Goal: Information Seeking & Learning: Learn about a topic

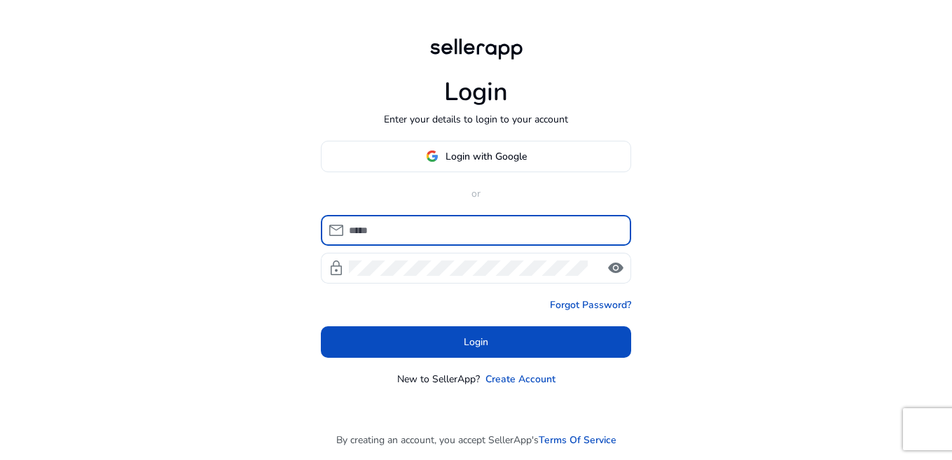
click at [535, 238] on input at bounding box center [484, 230] width 271 height 15
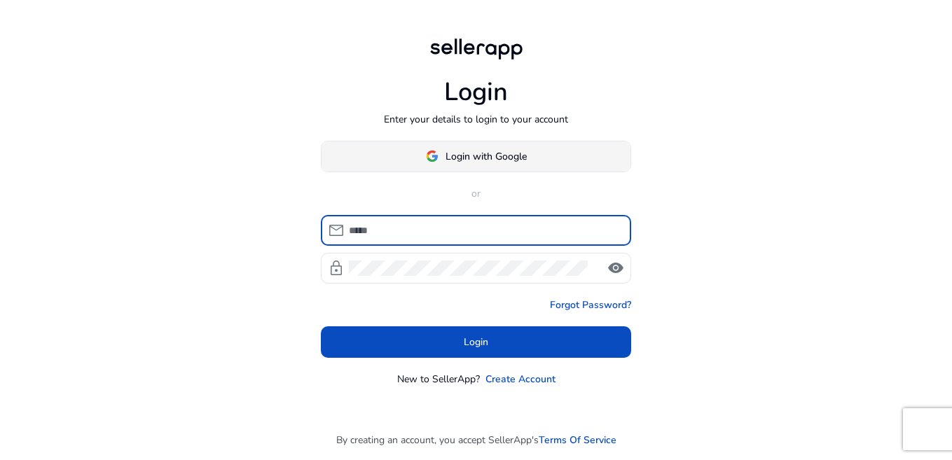
click at [492, 160] on span "Login with Google" at bounding box center [486, 156] width 81 height 15
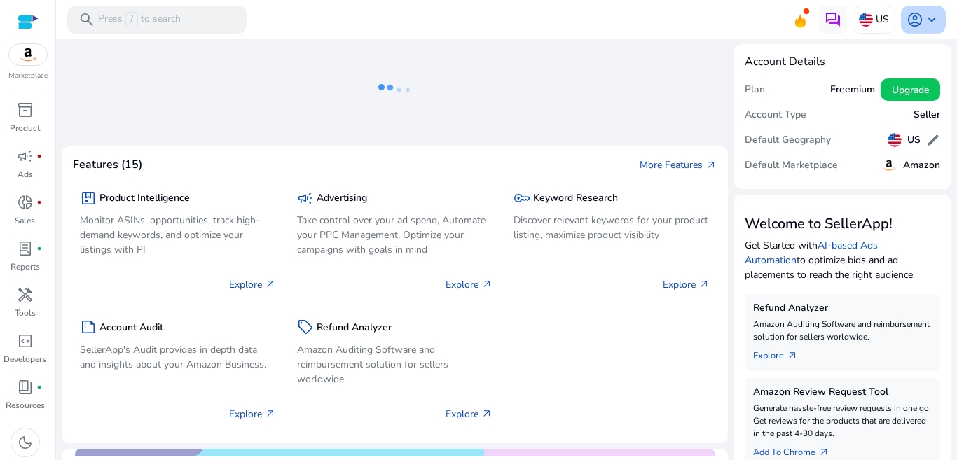
click at [924, 18] on span "keyboard_arrow_down" at bounding box center [932, 19] width 17 height 17
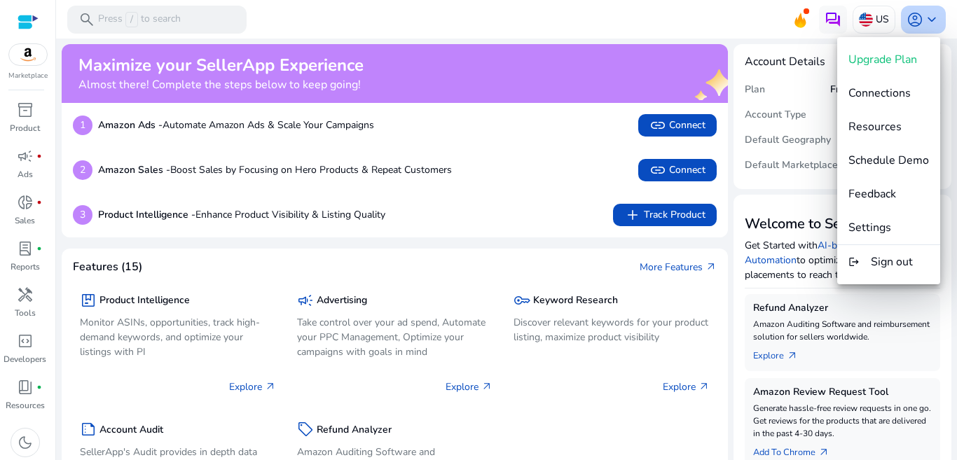
click at [914, 18] on div at bounding box center [478, 230] width 957 height 460
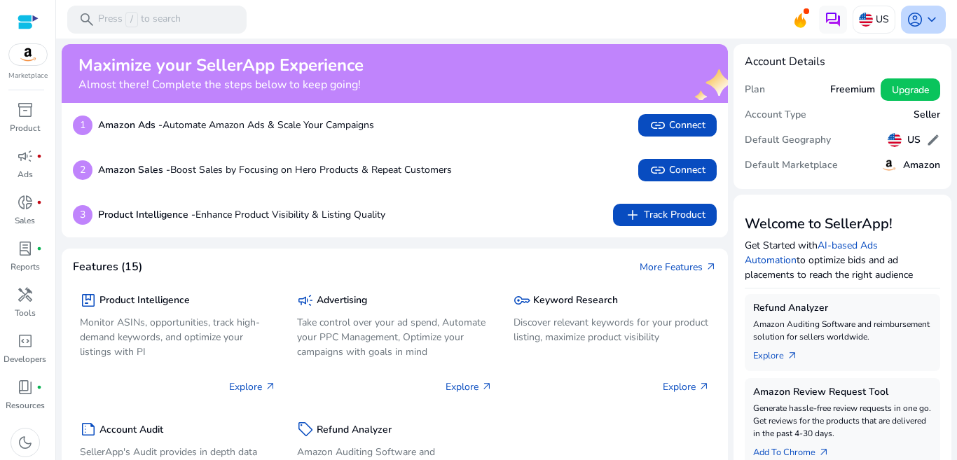
click at [924, 18] on span "keyboard_arrow_down" at bounding box center [932, 19] width 17 height 17
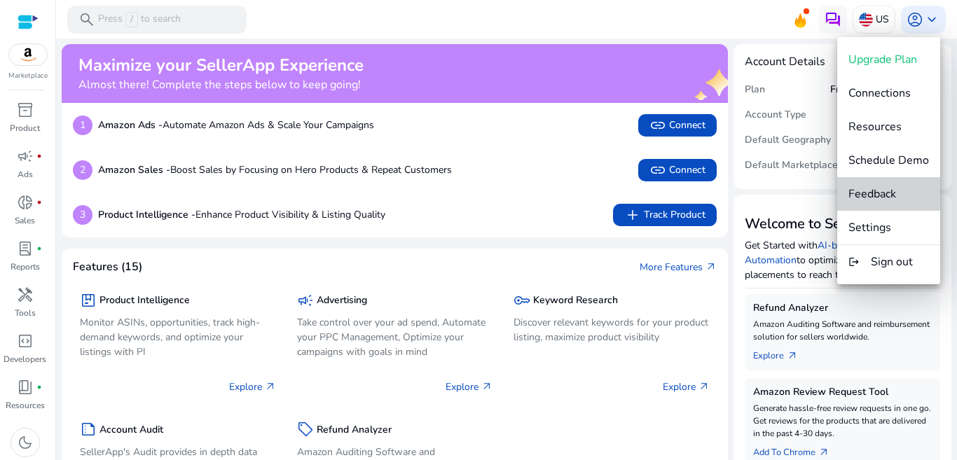
click at [893, 191] on span "Feedback" at bounding box center [873, 193] width 48 height 15
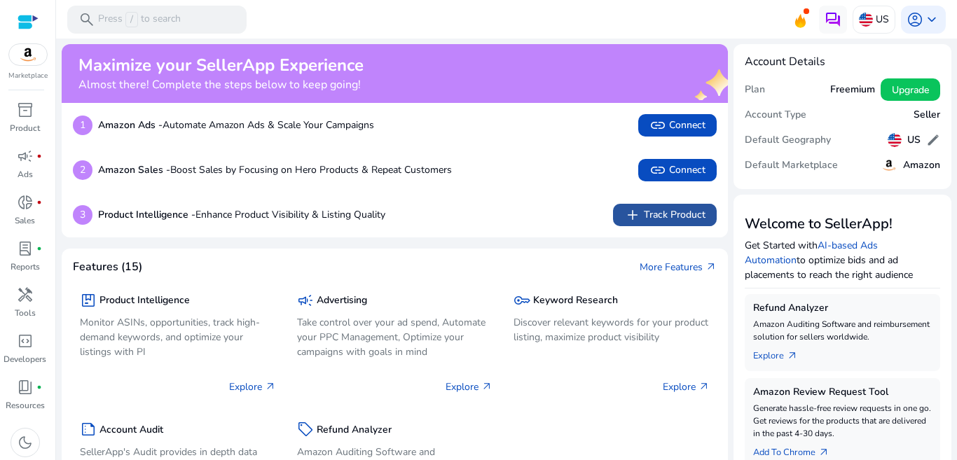
click at [659, 224] on span "add Track Product" at bounding box center [664, 215] width 81 height 17
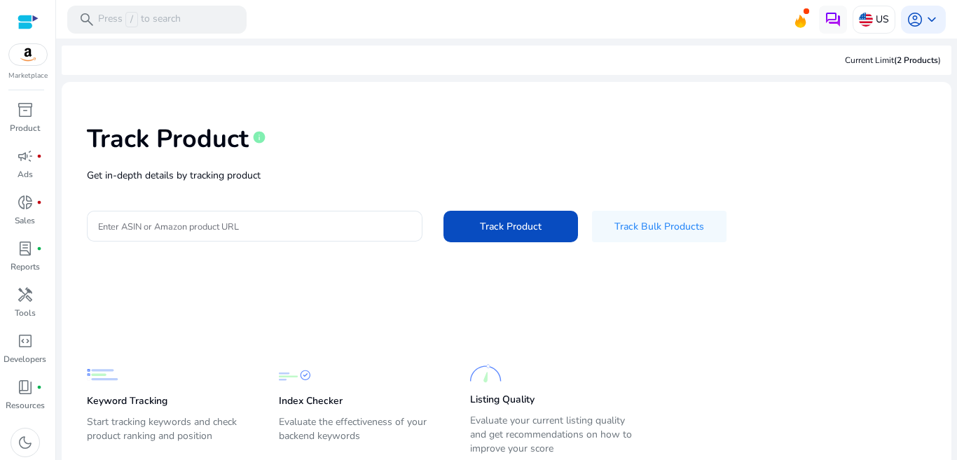
click at [399, 19] on mat-toolbar "search Press / to search US account_circle keyboard_arrow_down" at bounding box center [506, 19] width 901 height 39
click at [247, 7] on div "search Press / to search" at bounding box center [156, 20] width 179 height 28
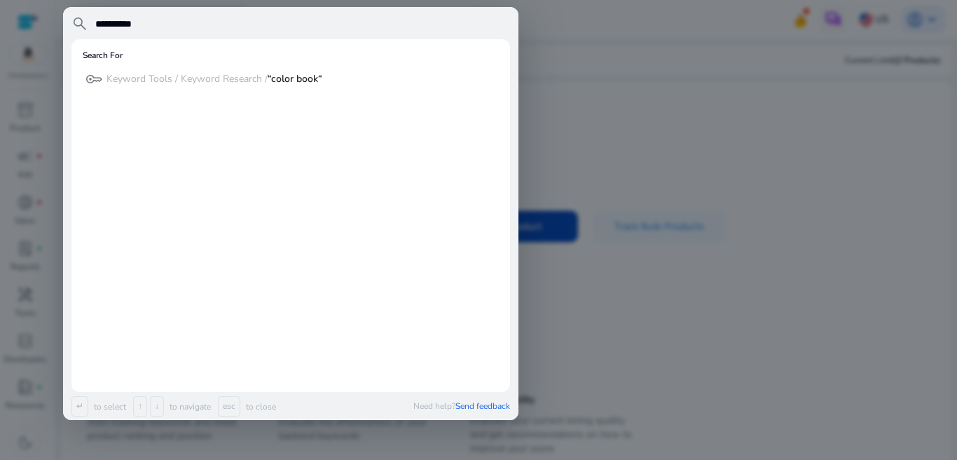
type input "**********"
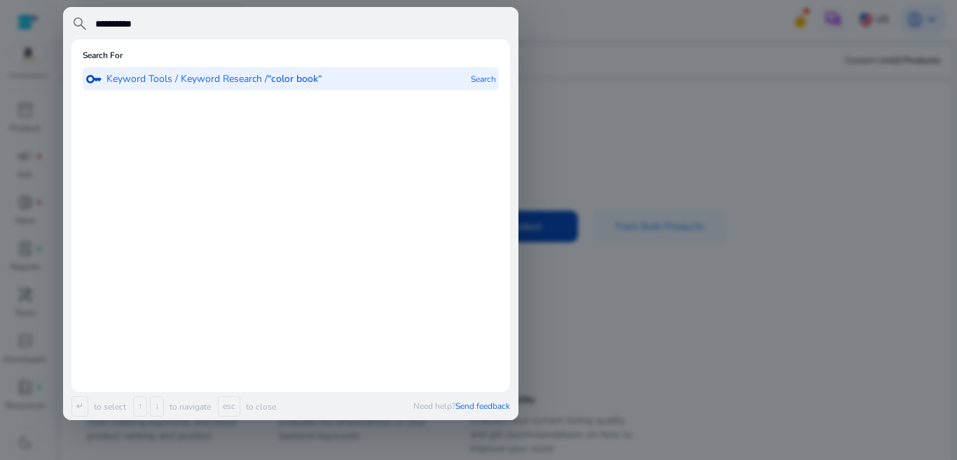
click at [322, 85] on b "“color book“" at bounding box center [295, 78] width 55 height 13
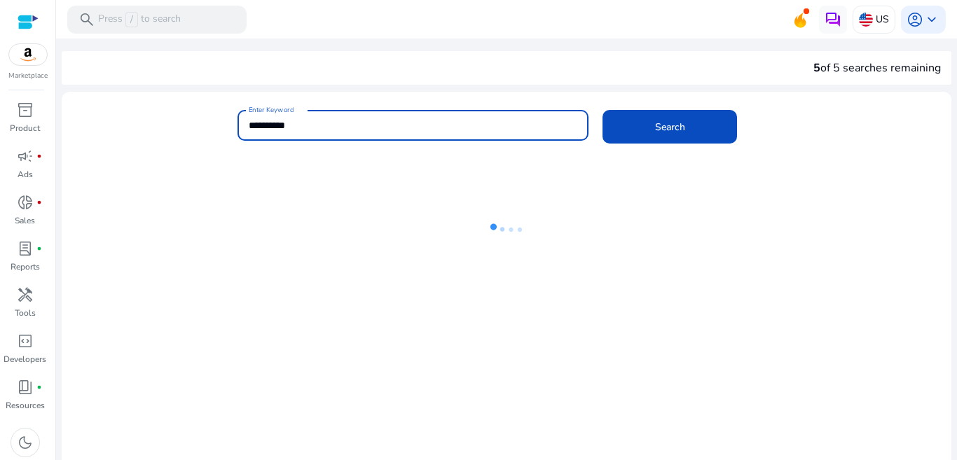
click at [268, 133] on input "**********" at bounding box center [413, 125] width 329 height 15
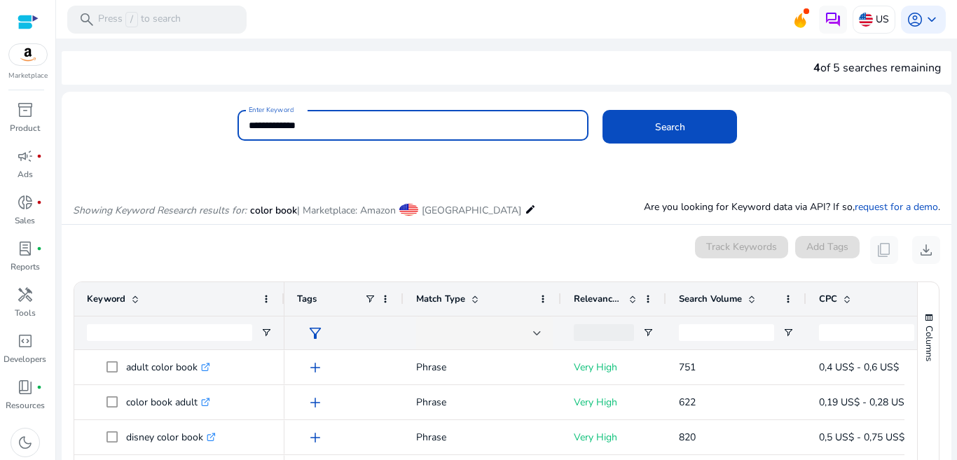
type input "**********"
click at [603, 110] on button "Search" at bounding box center [670, 127] width 135 height 34
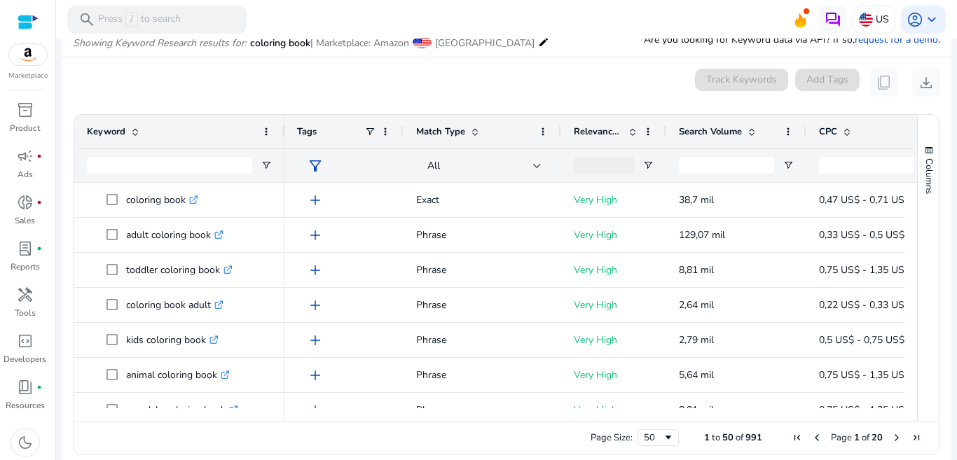
scroll to position [223, 0]
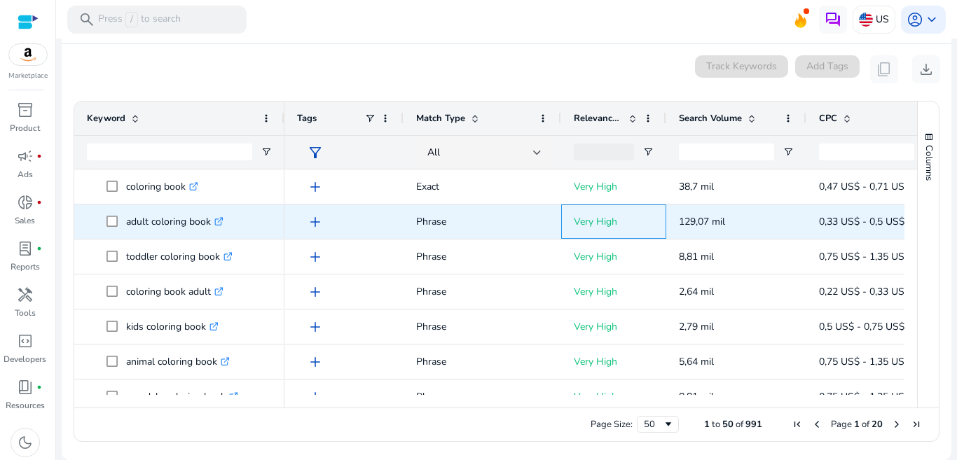
click at [599, 215] on p "Very High" at bounding box center [614, 221] width 80 height 29
click at [222, 220] on icon at bounding box center [218, 222] width 7 height 7
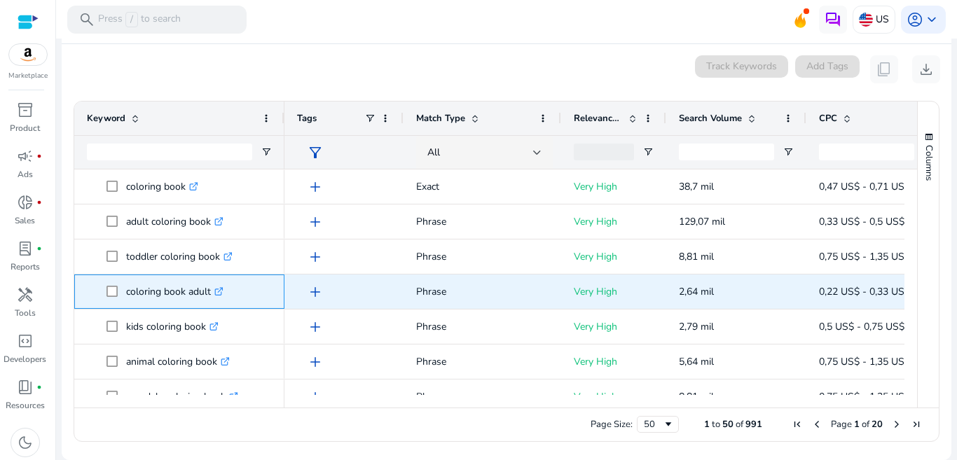
click at [224, 293] on icon ".st0{fill:#2c8af8}" at bounding box center [218, 291] width 9 height 9
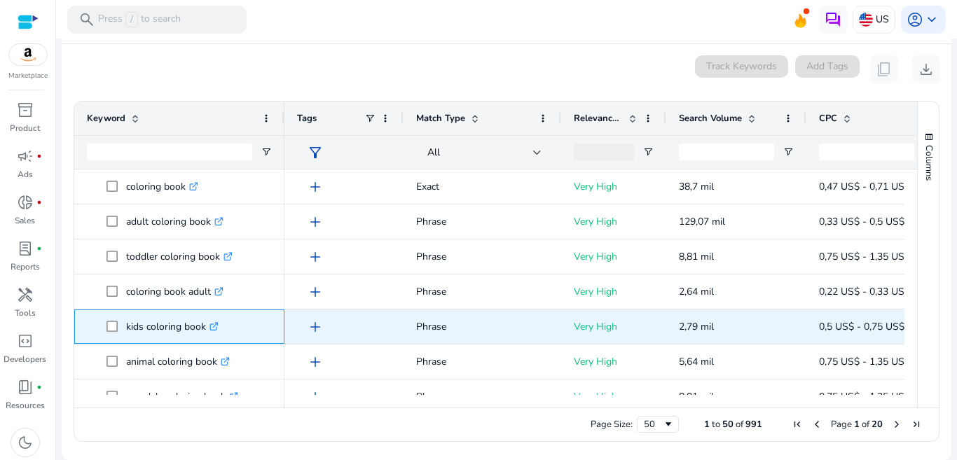
click at [219, 322] on link ".st0{fill:#2c8af8}" at bounding box center [212, 326] width 13 height 13
